Goal: Information Seeking & Learning: Learn about a topic

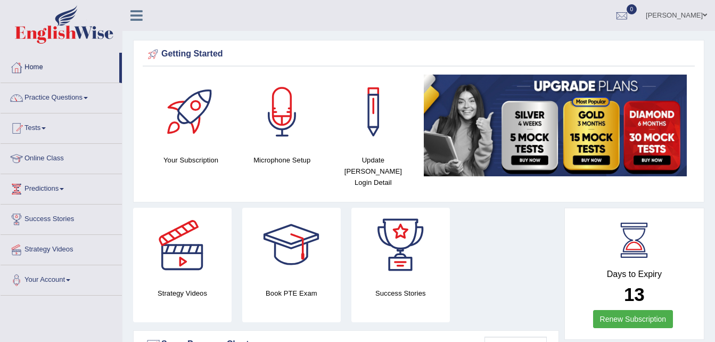
click at [33, 65] on link "Home" at bounding box center [60, 66] width 119 height 27
click at [63, 98] on link "Practice Questions" at bounding box center [61, 96] width 121 height 27
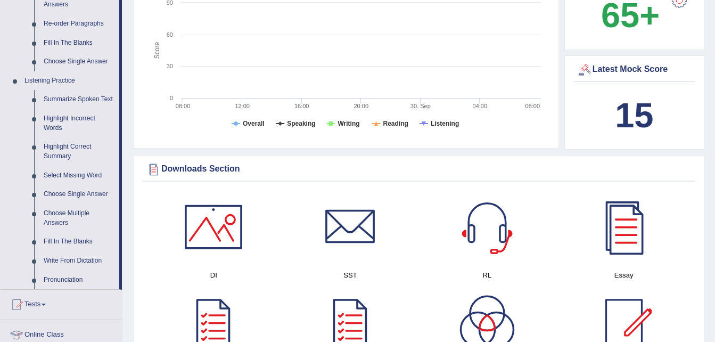
scroll to position [393, 0]
click at [64, 134] on link "Highlight Incorrect Words" at bounding box center [79, 123] width 80 height 28
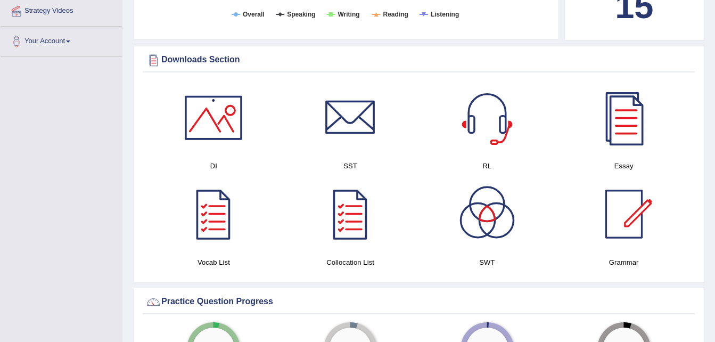
scroll to position [799, 0]
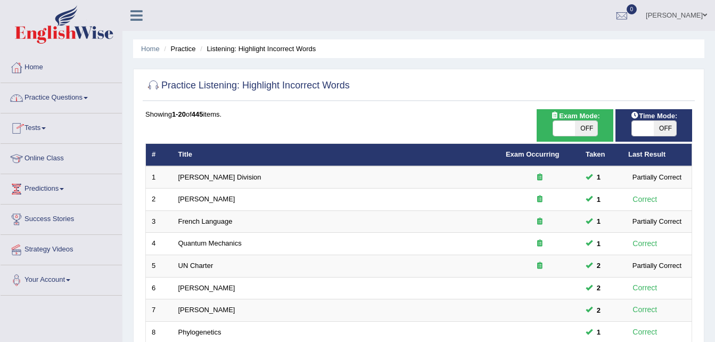
click at [44, 97] on link "Practice Questions" at bounding box center [61, 96] width 121 height 27
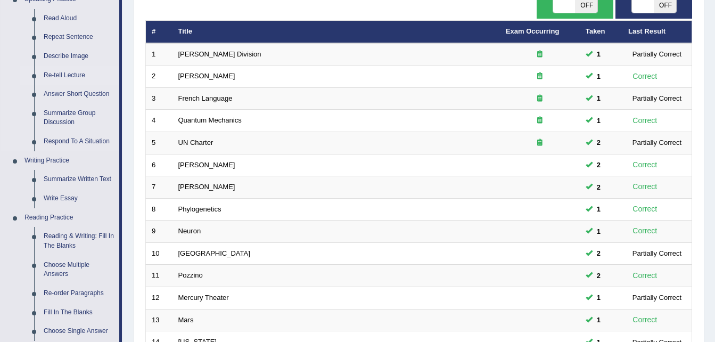
scroll to position [122, 0]
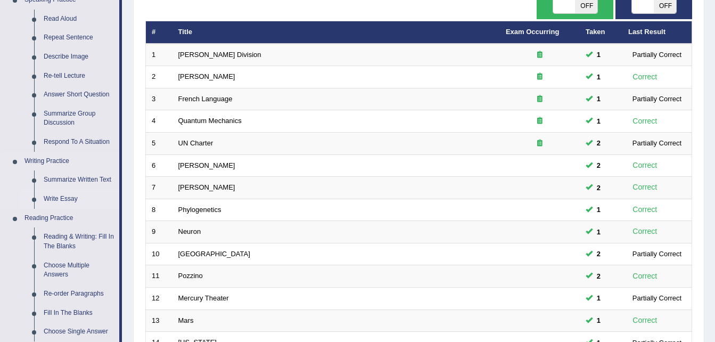
click at [60, 199] on link "Write Essay" at bounding box center [79, 198] width 80 height 19
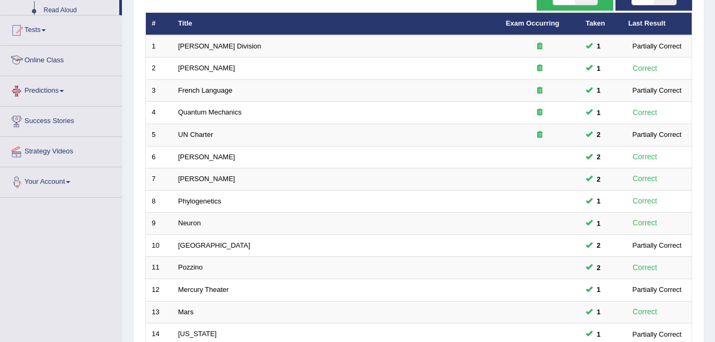
scroll to position [193, 0]
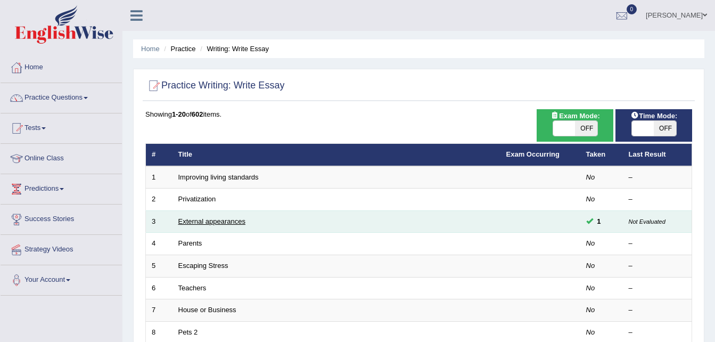
click at [201, 222] on link "External appearances" at bounding box center [211, 221] width 67 height 8
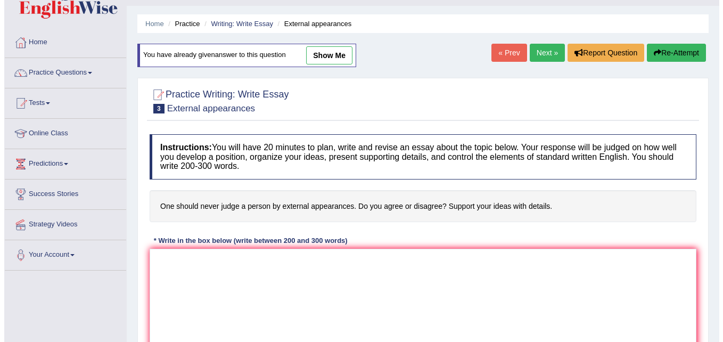
scroll to position [24, 0]
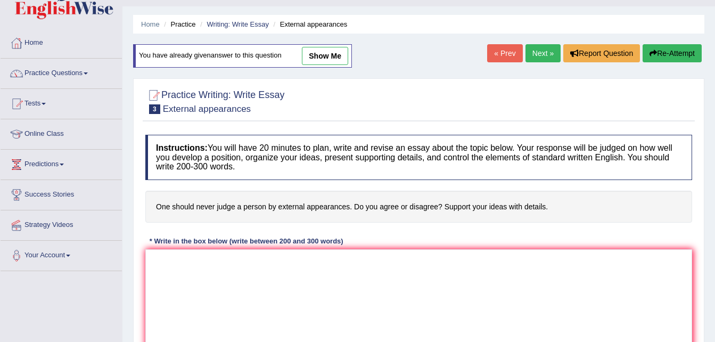
click at [313, 61] on link "show me" at bounding box center [325, 56] width 46 height 18
type textarea "The topic for this state that 'One should never judge a person by external appe…"
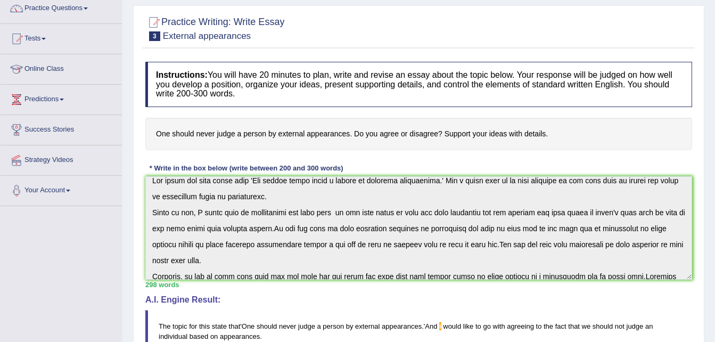
scroll to position [0, 0]
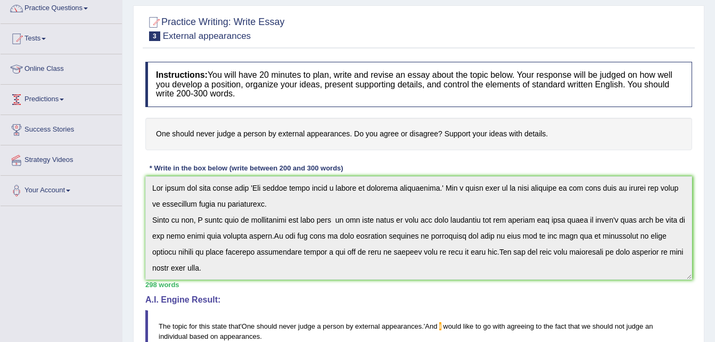
click at [48, 96] on link "Predictions" at bounding box center [61, 98] width 121 height 27
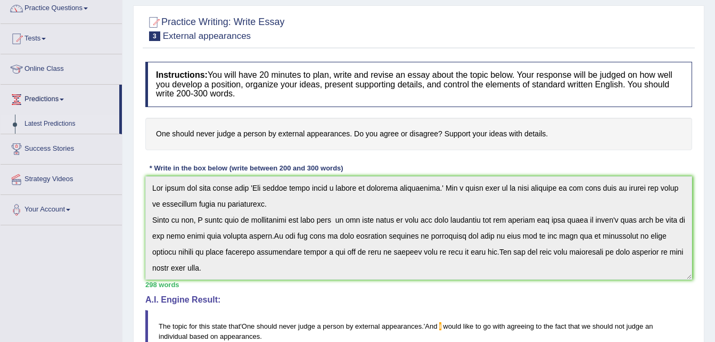
click at [46, 120] on link "Latest Predictions" at bounding box center [70, 123] width 100 height 19
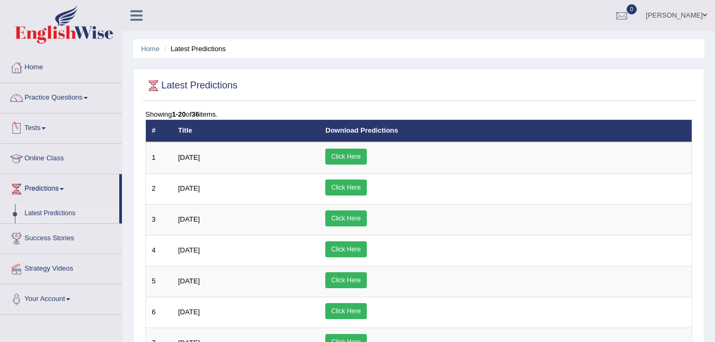
click at [39, 130] on link "Tests" at bounding box center [61, 126] width 121 height 27
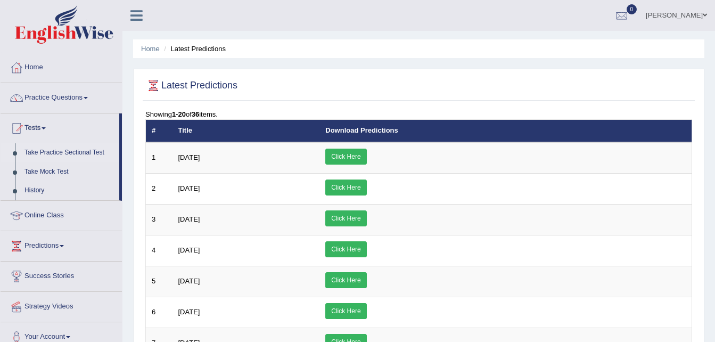
click at [47, 150] on link "Take Practice Sectional Test" at bounding box center [70, 152] width 100 height 19
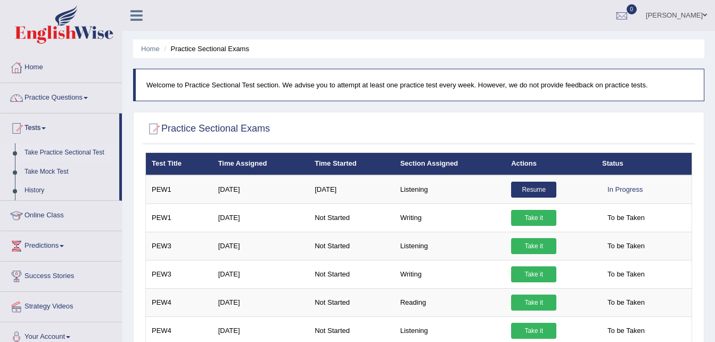
click at [19, 61] on div at bounding box center [17, 68] width 16 height 16
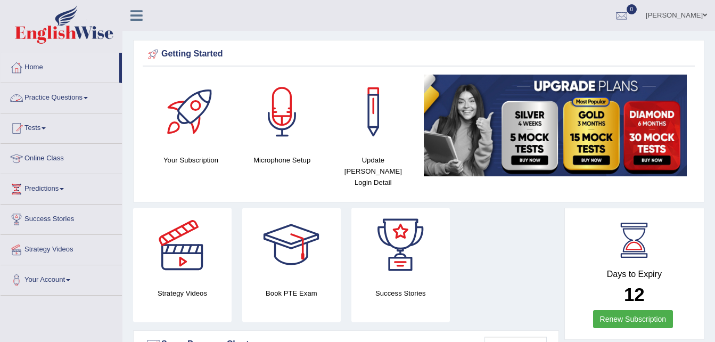
click at [46, 96] on link "Practice Questions" at bounding box center [61, 96] width 121 height 27
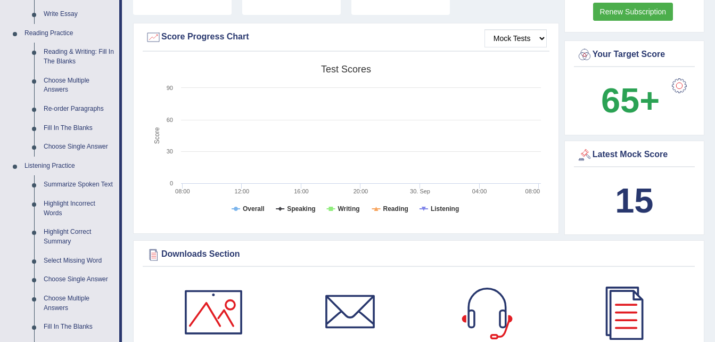
scroll to position [308, 0]
click at [63, 106] on link "Re-order Paragraphs" at bounding box center [79, 108] width 80 height 19
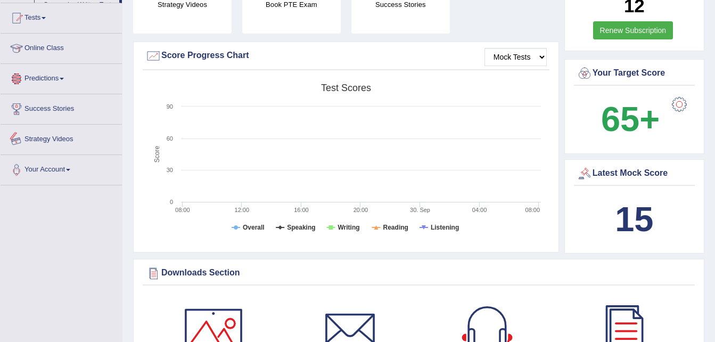
scroll to position [337, 0]
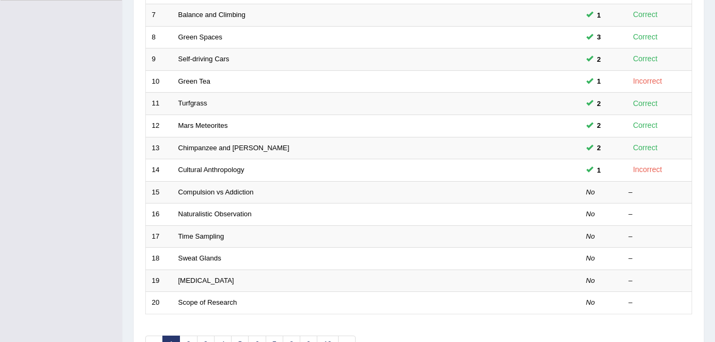
scroll to position [296, 0]
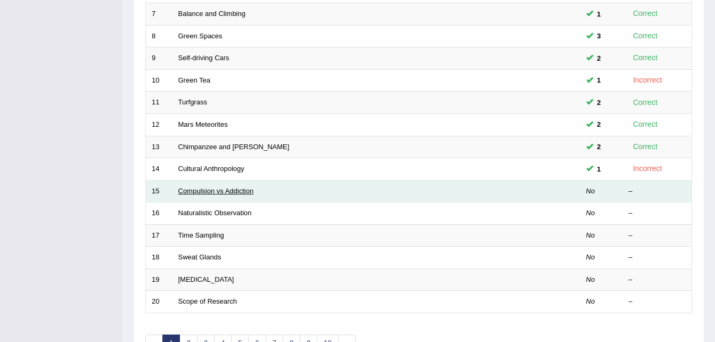
click at [238, 187] on link "Compulsion vs Addiction" at bounding box center [216, 191] width 76 height 8
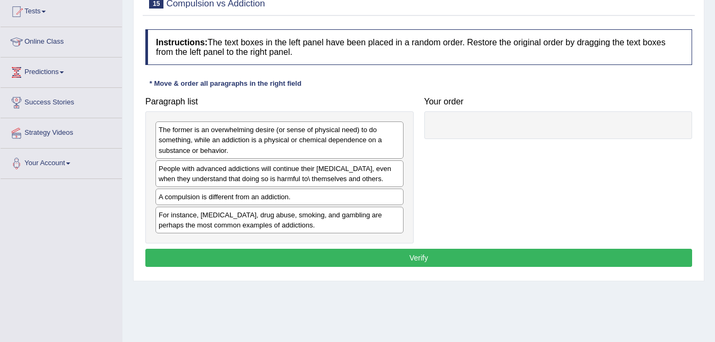
scroll to position [120, 0]
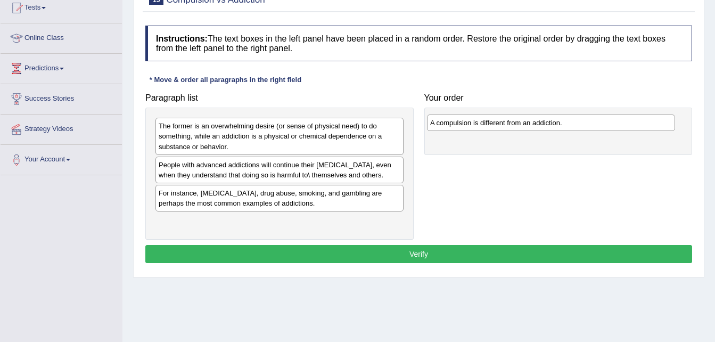
drag, startPoint x: 257, startPoint y: 196, endPoint x: 472, endPoint y: 117, distance: 228.5
click at [528, 124] on div "A compulsion is different from an addiction." at bounding box center [551, 122] width 248 height 16
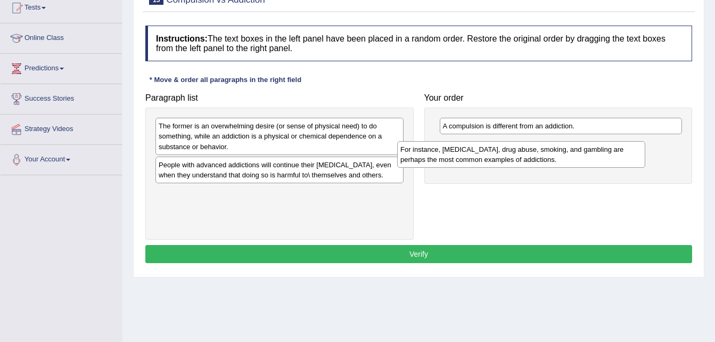
drag, startPoint x: 279, startPoint y: 195, endPoint x: 521, endPoint y: 151, distance: 245.5
click at [521, 151] on div "For instance, [MEDICAL_DATA], drug abuse, smoking, and gambling are perhaps the…" at bounding box center [521, 154] width 248 height 27
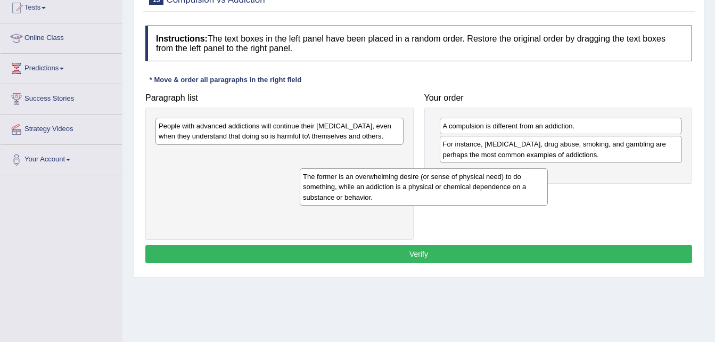
drag, startPoint x: 303, startPoint y: 138, endPoint x: 446, endPoint y: 189, distance: 151.3
click at [446, 189] on div "The former is an overwhelming desire (or sense of physical need) to do somethin…" at bounding box center [424, 186] width 248 height 37
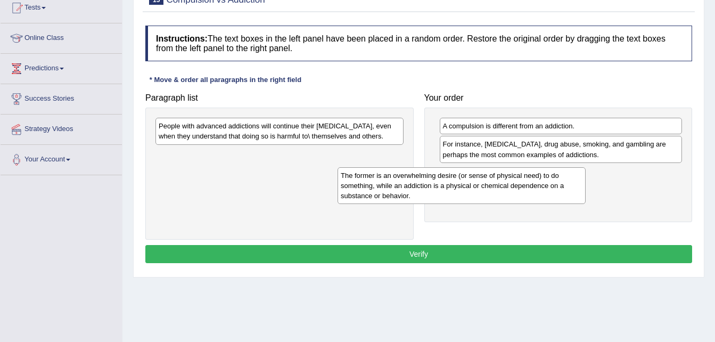
drag, startPoint x: 395, startPoint y: 175, endPoint x: 577, endPoint y: 196, distance: 183.3
click at [577, 196] on div "The former is an overwhelming desire (or sense of physical need) to do somethin…" at bounding box center [461, 185] width 248 height 37
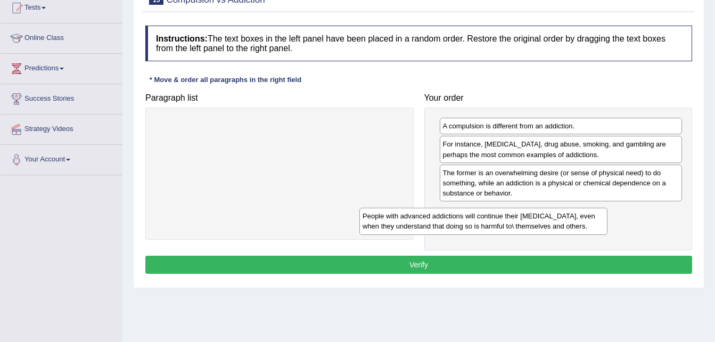
drag, startPoint x: 342, startPoint y: 126, endPoint x: 546, endPoint y: 215, distance: 222.4
click at [546, 215] on div "People with advanced addictions will continue their [MEDICAL_DATA], even when t…" at bounding box center [483, 221] width 248 height 27
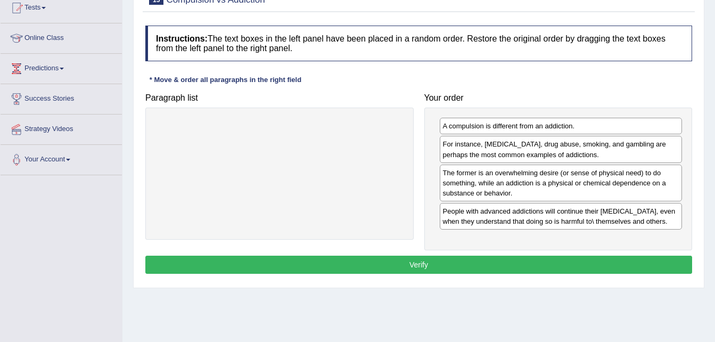
click at [509, 256] on button "Verify" at bounding box center [418, 264] width 547 height 18
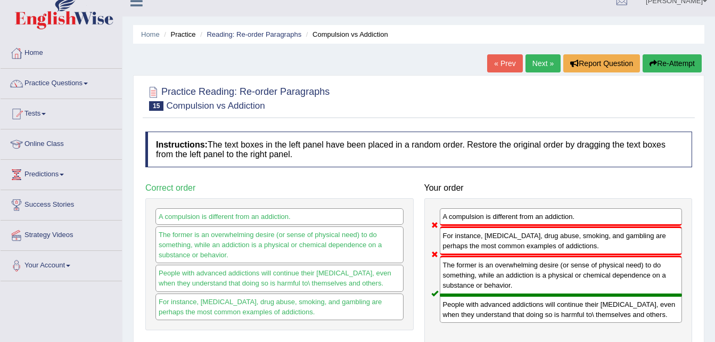
scroll to position [0, 0]
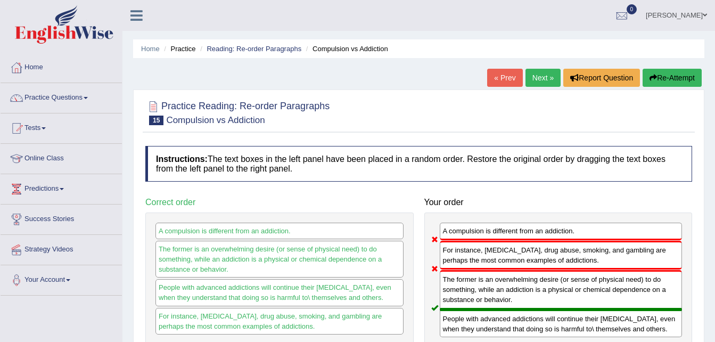
click at [689, 87] on div "« Prev Next » Report Question Re-Attempt" at bounding box center [595, 79] width 217 height 21
click at [676, 79] on button "Re-Attempt" at bounding box center [671, 78] width 59 height 18
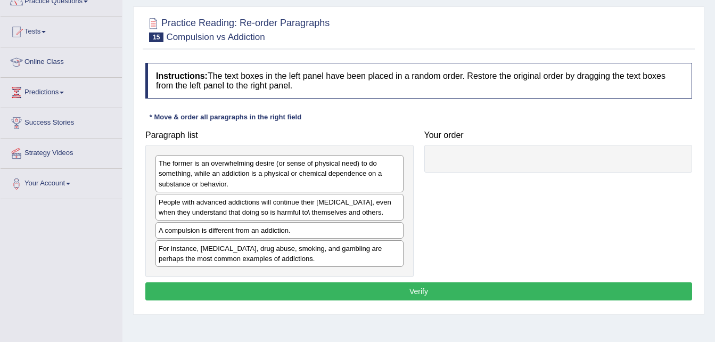
scroll to position [97, 0]
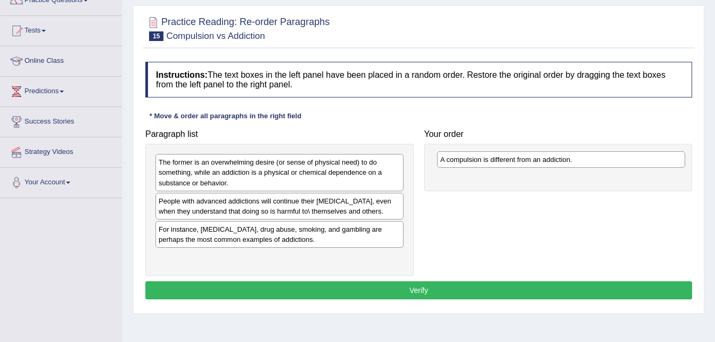
drag, startPoint x: 203, startPoint y: 231, endPoint x: 461, endPoint y: 158, distance: 267.7
click at [486, 161] on div "A compulsion is different from an addiction." at bounding box center [561, 159] width 248 height 16
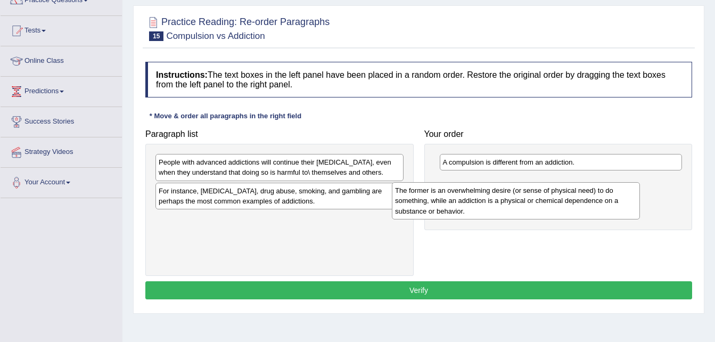
drag, startPoint x: 224, startPoint y: 177, endPoint x: 464, endPoint y: 207, distance: 241.8
click at [464, 207] on div "The former is an overwhelming desire (or sense of physical need) to do somethin…" at bounding box center [516, 200] width 248 height 37
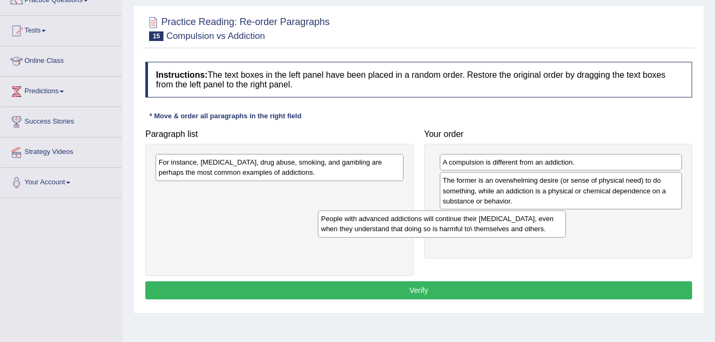
drag, startPoint x: 302, startPoint y: 161, endPoint x: 456, endPoint y: 203, distance: 159.5
click at [466, 217] on div "People with advanced addictions will continue their addictive behavior, even wh…" at bounding box center [442, 223] width 248 height 27
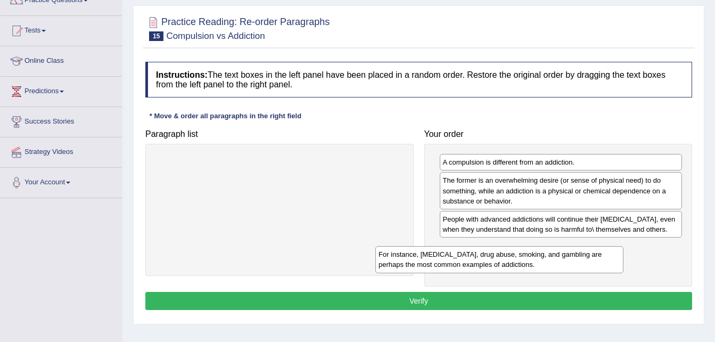
drag, startPoint x: 360, startPoint y: 164, endPoint x: 581, endPoint y: 256, distance: 238.8
click at [581, 256] on div "For instance, alcoholism, drug abuse, smoking, and gambling are perhaps the mos…" at bounding box center [499, 259] width 248 height 27
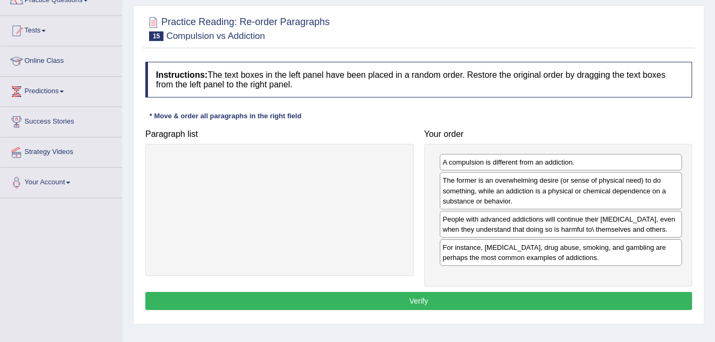
click at [491, 294] on button "Verify" at bounding box center [418, 301] width 547 height 18
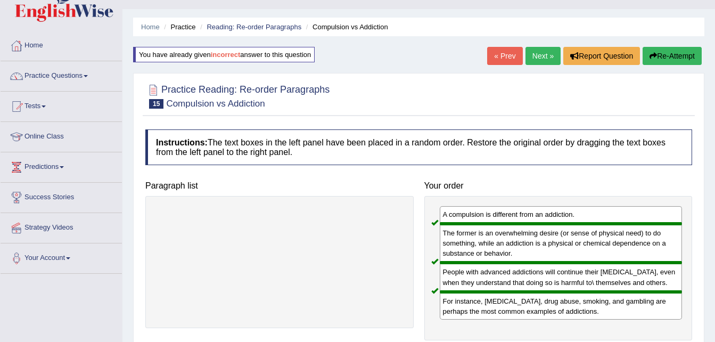
scroll to position [19, 0]
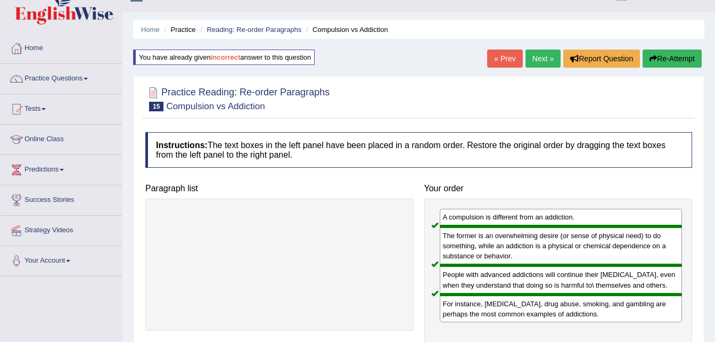
click at [532, 58] on link "Next »" at bounding box center [542, 58] width 35 height 18
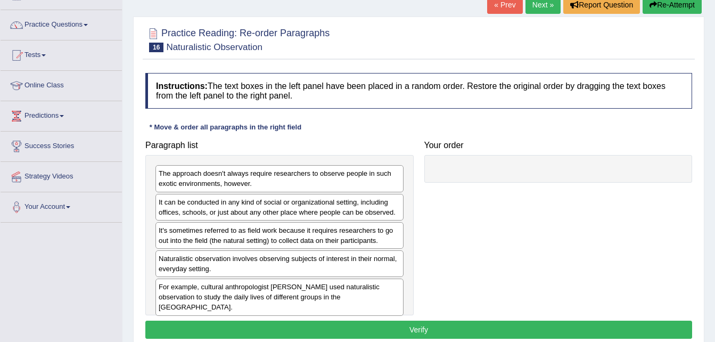
scroll to position [73, 0]
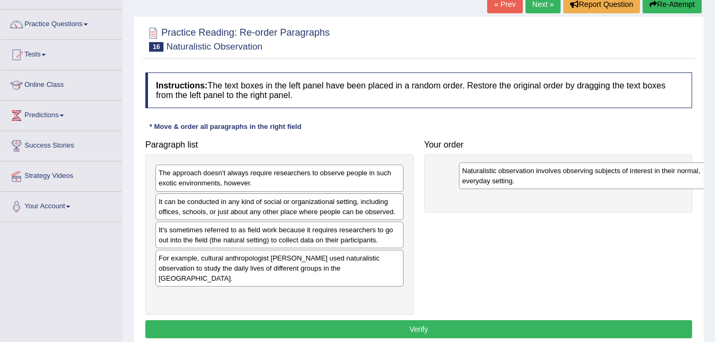
drag, startPoint x: 245, startPoint y: 266, endPoint x: 507, endPoint y: 173, distance: 277.3
click at [542, 177] on div "Naturalistic observation involves observing subjects of interest in their norma…" at bounding box center [583, 175] width 248 height 27
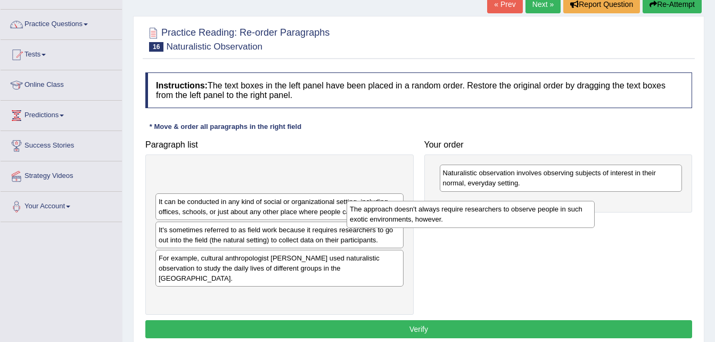
drag, startPoint x: 331, startPoint y: 184, endPoint x: 526, endPoint y: 218, distance: 198.3
click at [526, 218] on div "The approach doesn't always require researchers to observe people in such exoti…" at bounding box center [470, 214] width 248 height 27
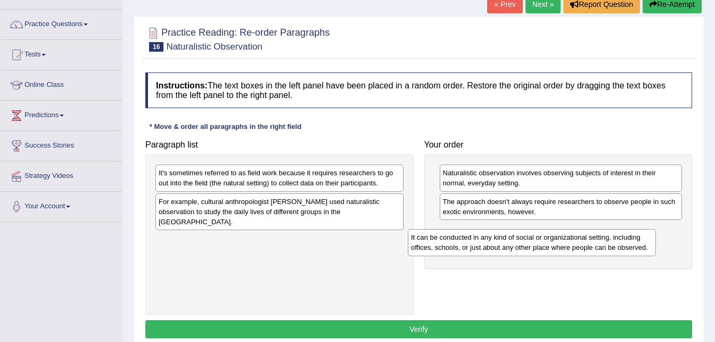
drag, startPoint x: 276, startPoint y: 174, endPoint x: 528, endPoint y: 239, distance: 260.5
click at [529, 239] on div "It can be conducted in any kind of social or organizational setting, including …" at bounding box center [532, 242] width 248 height 27
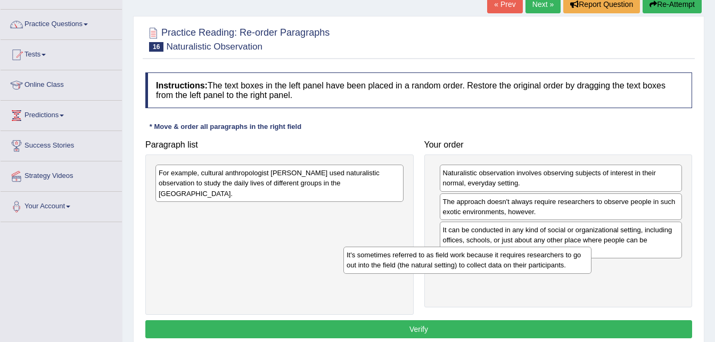
drag, startPoint x: 323, startPoint y: 178, endPoint x: 513, endPoint y: 259, distance: 207.2
click at [513, 259] on div "It's sometimes referred to as field work because it requires researchers to go …" at bounding box center [467, 259] width 248 height 27
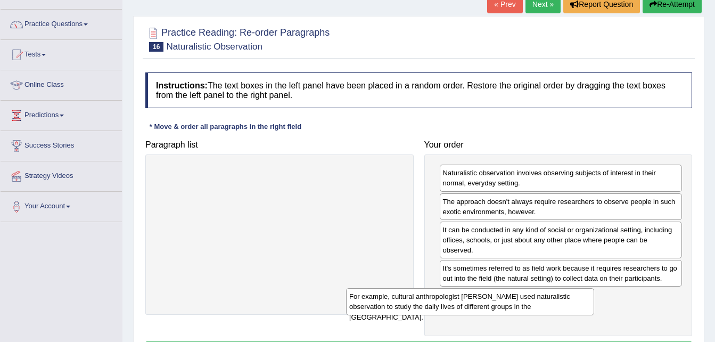
drag, startPoint x: 286, startPoint y: 174, endPoint x: 476, endPoint y: 297, distance: 227.1
click at [476, 297] on div "For example, cultural anthropologist [PERSON_NAME] used naturalistic observatio…" at bounding box center [470, 301] width 248 height 27
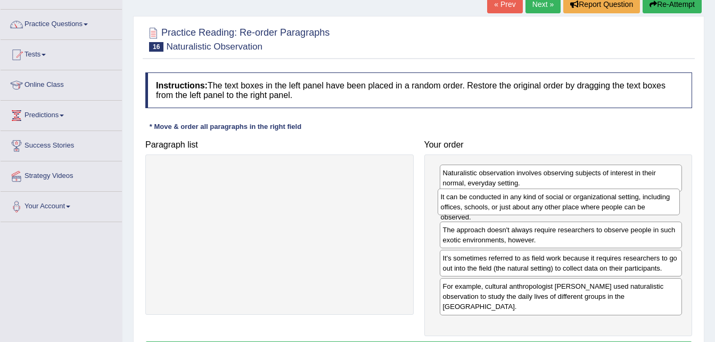
drag, startPoint x: 502, startPoint y: 242, endPoint x: 500, endPoint y: 209, distance: 32.5
click at [500, 209] on div "It can be conducted in any kind of social or organizational setting, including …" at bounding box center [559, 201] width 243 height 27
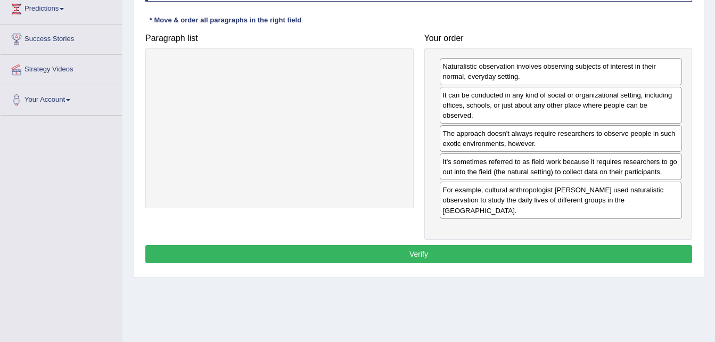
scroll to position [180, 0]
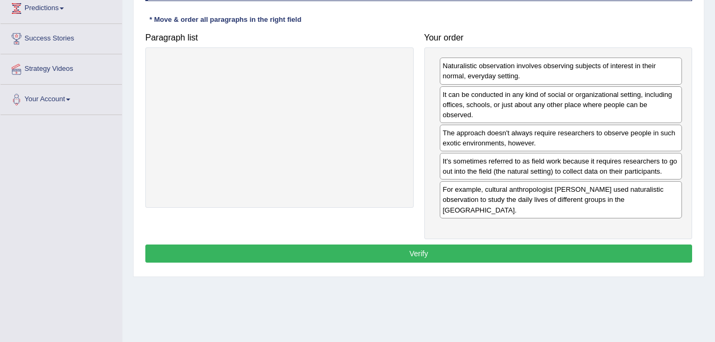
click at [442, 244] on button "Verify" at bounding box center [418, 253] width 547 height 18
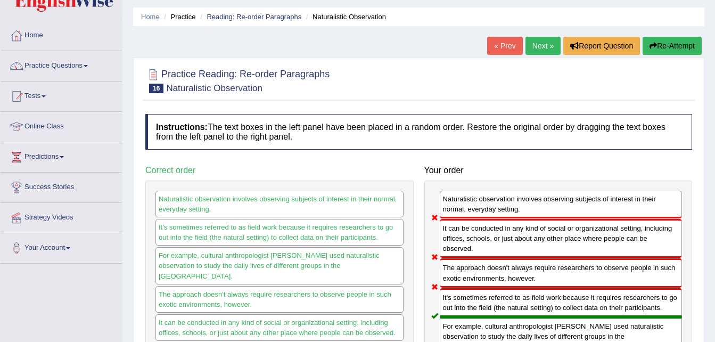
scroll to position [31, 0]
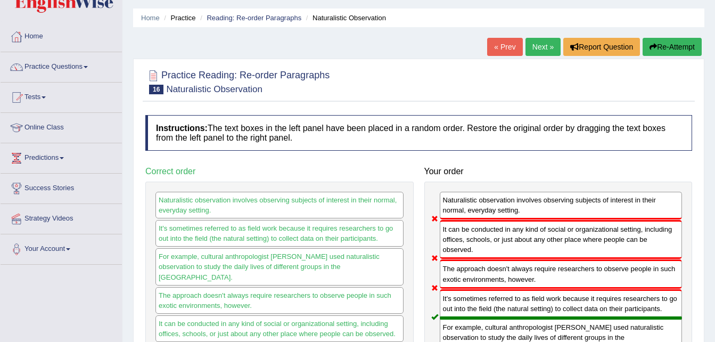
click at [678, 41] on button "Re-Attempt" at bounding box center [671, 47] width 59 height 18
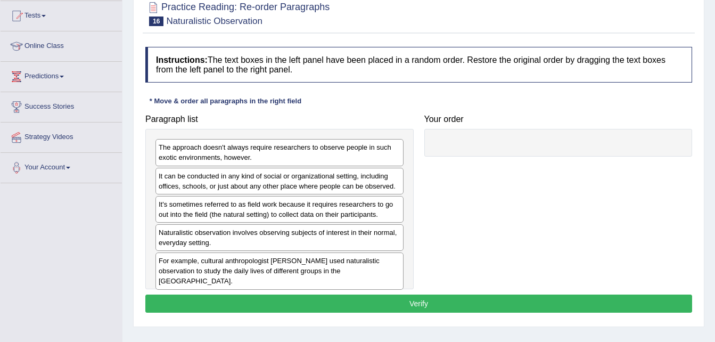
scroll to position [113, 0]
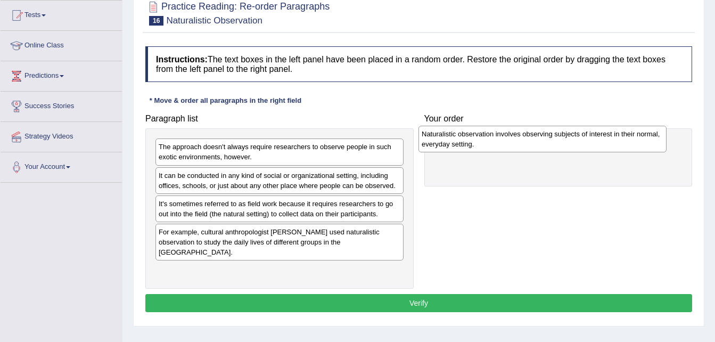
drag, startPoint x: 239, startPoint y: 236, endPoint x: 502, endPoint y: 138, distance: 280.6
click at [502, 138] on div "Naturalistic observation involves observing subjects of interest in their norma…" at bounding box center [542, 139] width 248 height 27
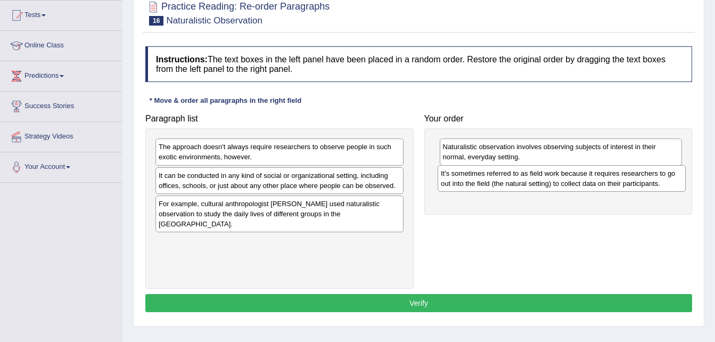
drag, startPoint x: 188, startPoint y: 206, endPoint x: 468, endPoint y: 177, distance: 282.0
click at [468, 177] on div "It's sometimes referred to as field work because it requires researchers to go …" at bounding box center [562, 178] width 248 height 27
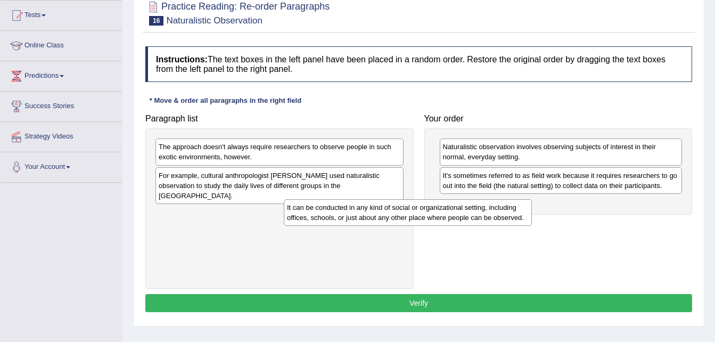
drag, startPoint x: 260, startPoint y: 178, endPoint x: 389, endPoint y: 210, distance: 132.2
click at [389, 210] on div "It can be conducted in any kind of social or organizational setting, including …" at bounding box center [408, 212] width 248 height 27
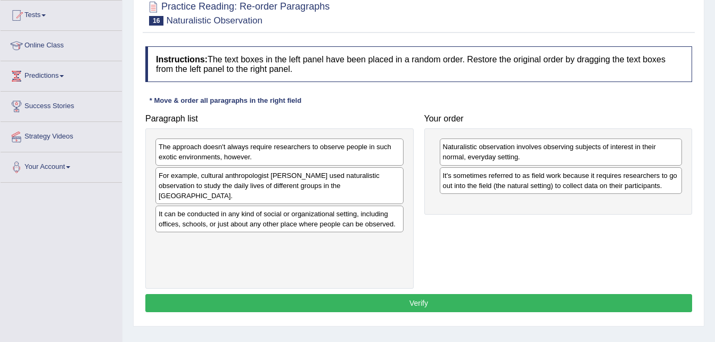
click at [389, 210] on div "It can be conducted in any kind of social or organizational setting, including …" at bounding box center [279, 218] width 248 height 27
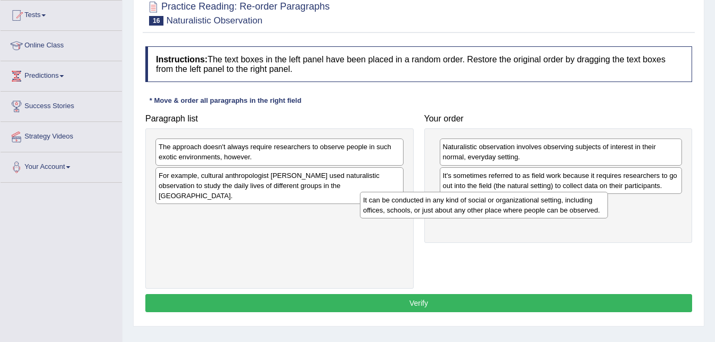
drag, startPoint x: 389, startPoint y: 210, endPoint x: 594, endPoint y: 207, distance: 205.5
click at [594, 207] on div "It can be conducted in any kind of social or organizational setting, including …" at bounding box center [484, 205] width 248 height 27
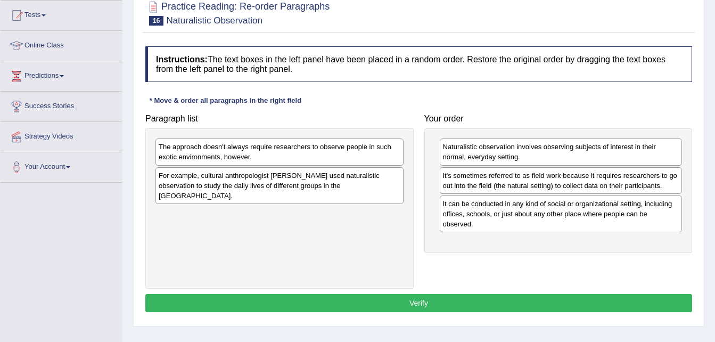
click at [334, 149] on div "The approach doesn't always require researchers to observe people in such exoti…" at bounding box center [279, 151] width 248 height 27
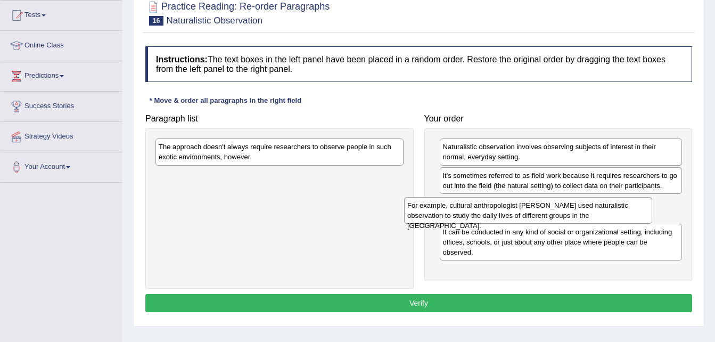
drag, startPoint x: 309, startPoint y: 180, endPoint x: 557, endPoint y: 210, distance: 250.3
click at [557, 210] on div "For example, cultural anthropologist Margaret Mead used naturalistic observatio…" at bounding box center [528, 210] width 248 height 27
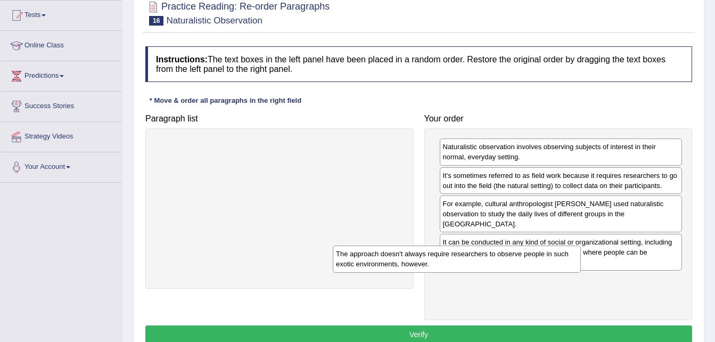
drag, startPoint x: 377, startPoint y: 160, endPoint x: 554, endPoint y: 267, distance: 207.0
click at [554, 267] on div "The approach doesn't always require researchers to observe people in such exoti…" at bounding box center [457, 258] width 248 height 27
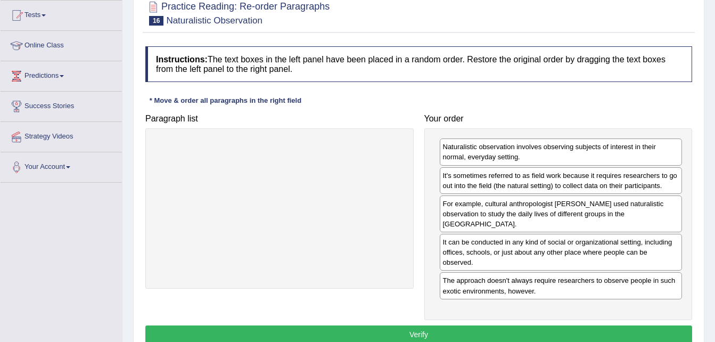
click at [473, 325] on button "Verify" at bounding box center [418, 334] width 547 height 18
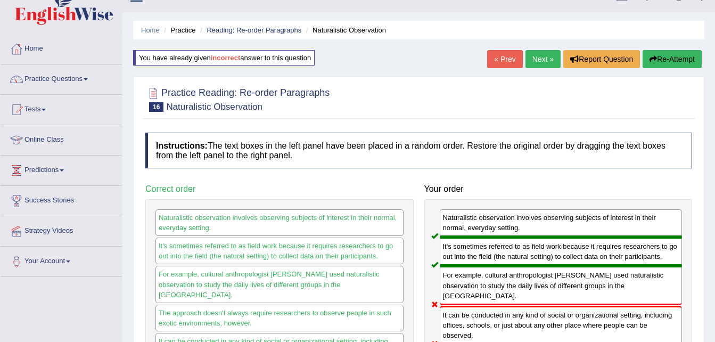
scroll to position [18, 0]
click at [530, 60] on link "Next »" at bounding box center [542, 60] width 35 height 18
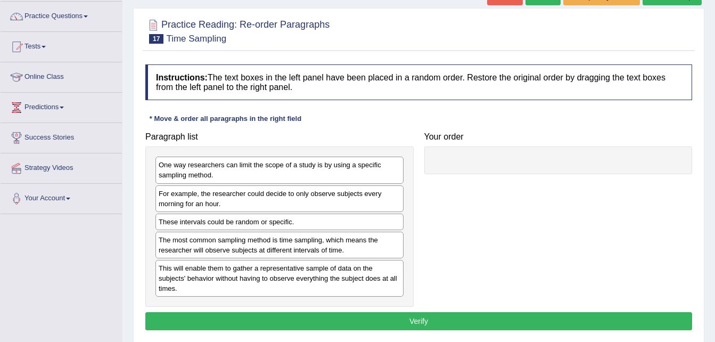
scroll to position [82, 0]
